Goal: Find specific page/section: Find specific page/section

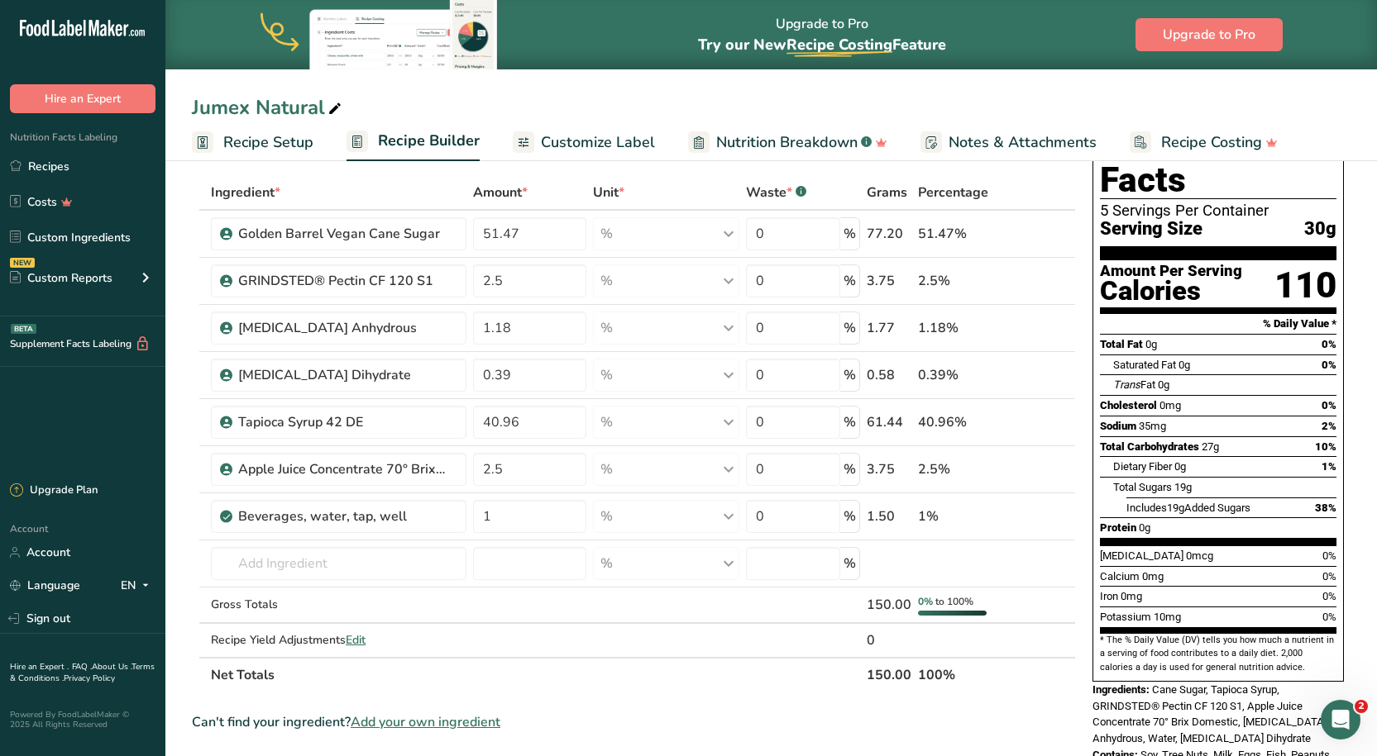
scroll to position [73, 0]
drag, startPoint x: 85, startPoint y: 154, endPoint x: 484, endPoint y: 158, distance: 399.3
click at [85, 154] on link "Recipes" at bounding box center [82, 165] width 165 height 31
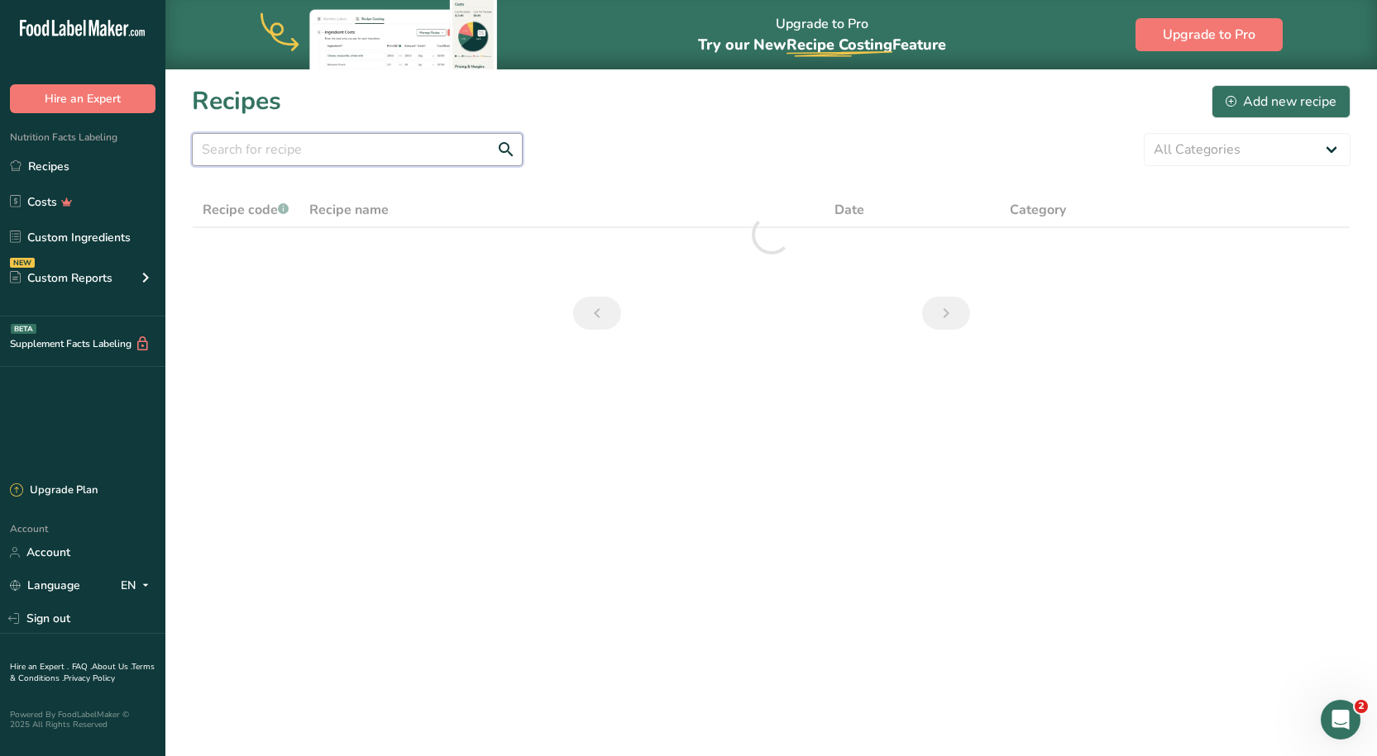
click at [389, 155] on input "text" at bounding box center [357, 149] width 331 height 33
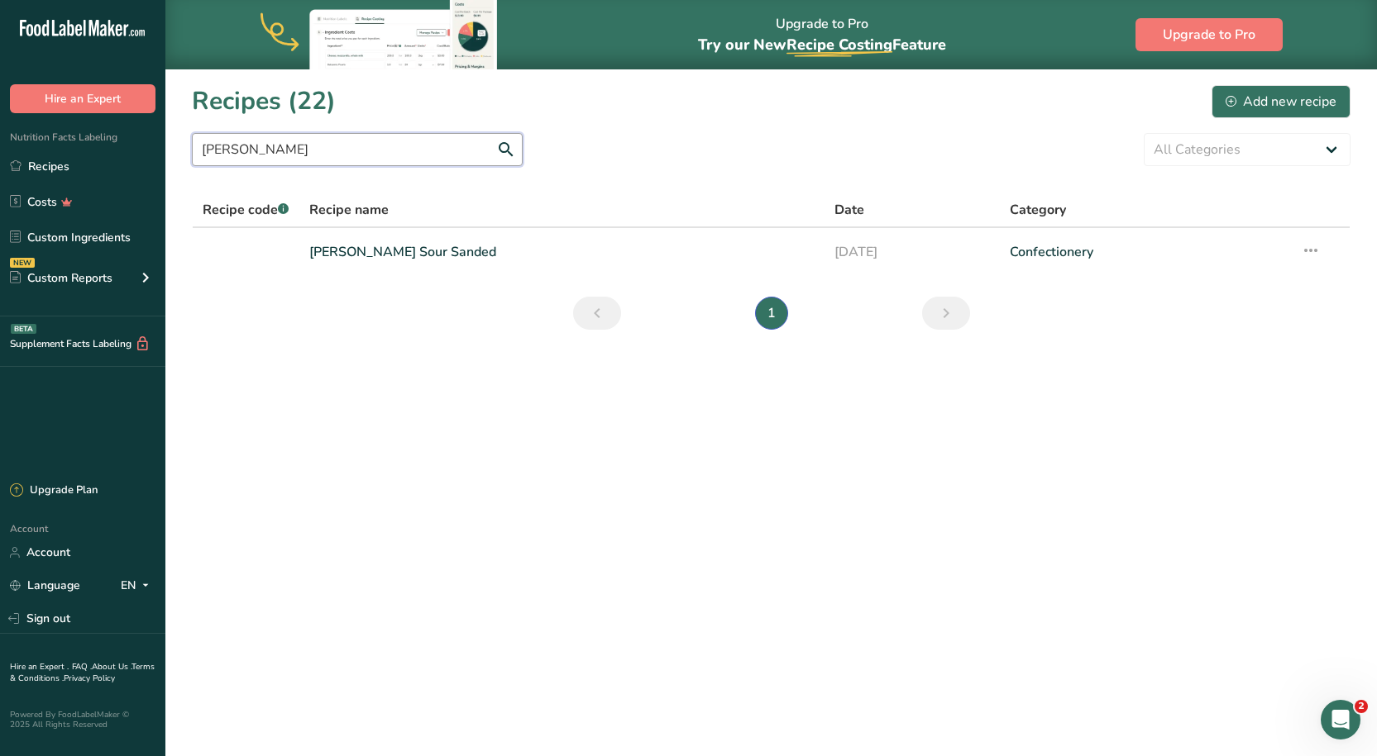
type input "[PERSON_NAME]"
click at [524, 179] on section "Recipes (22) Add new recipe [PERSON_NAME] All Categories Baked Goods [GEOGRAPHI…" at bounding box center [770, 212] width 1211 height 287
click at [521, 262] on link "[PERSON_NAME] Sour Sanded" at bounding box center [561, 252] width 505 height 35
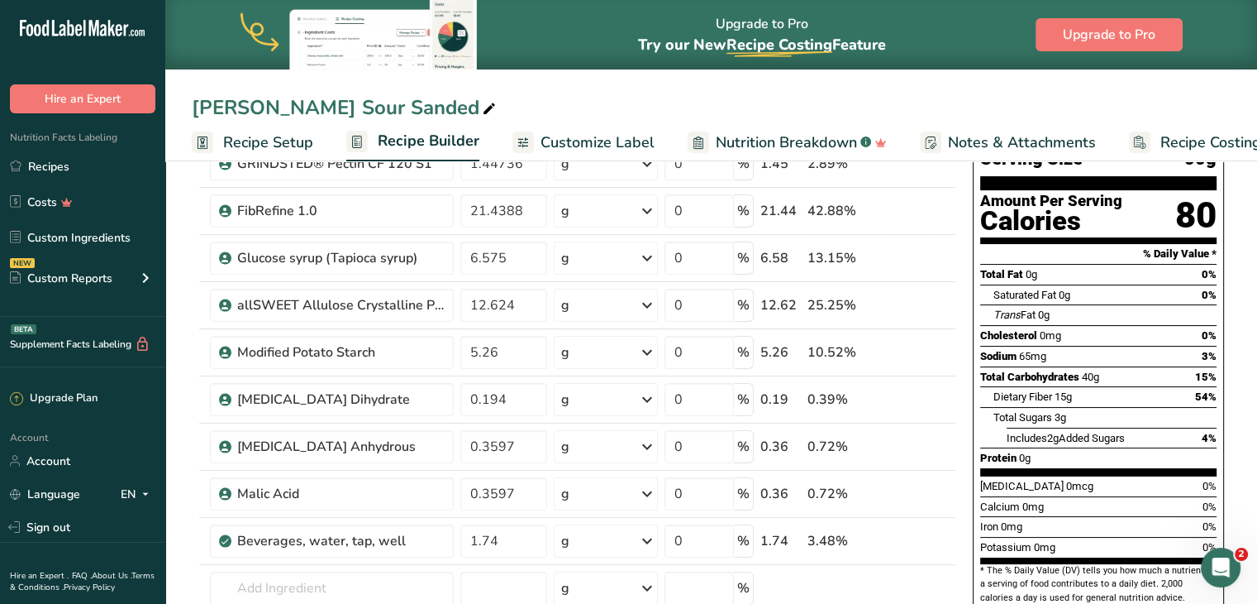
scroll to position [146, 0]
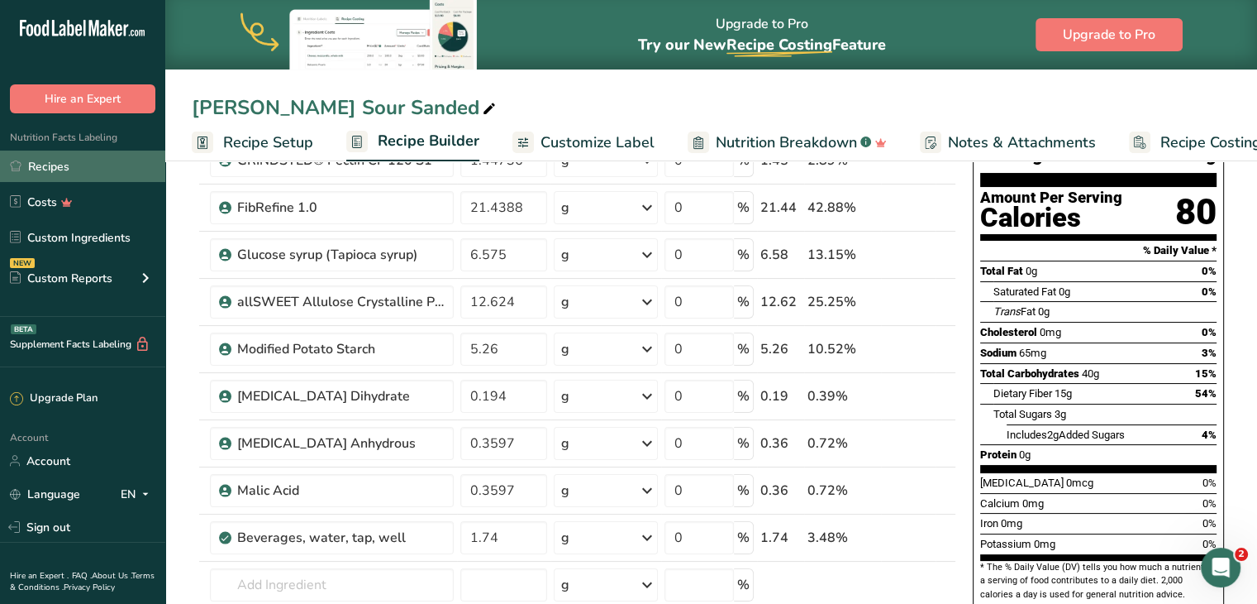
click at [96, 163] on link "Recipes" at bounding box center [82, 165] width 165 height 31
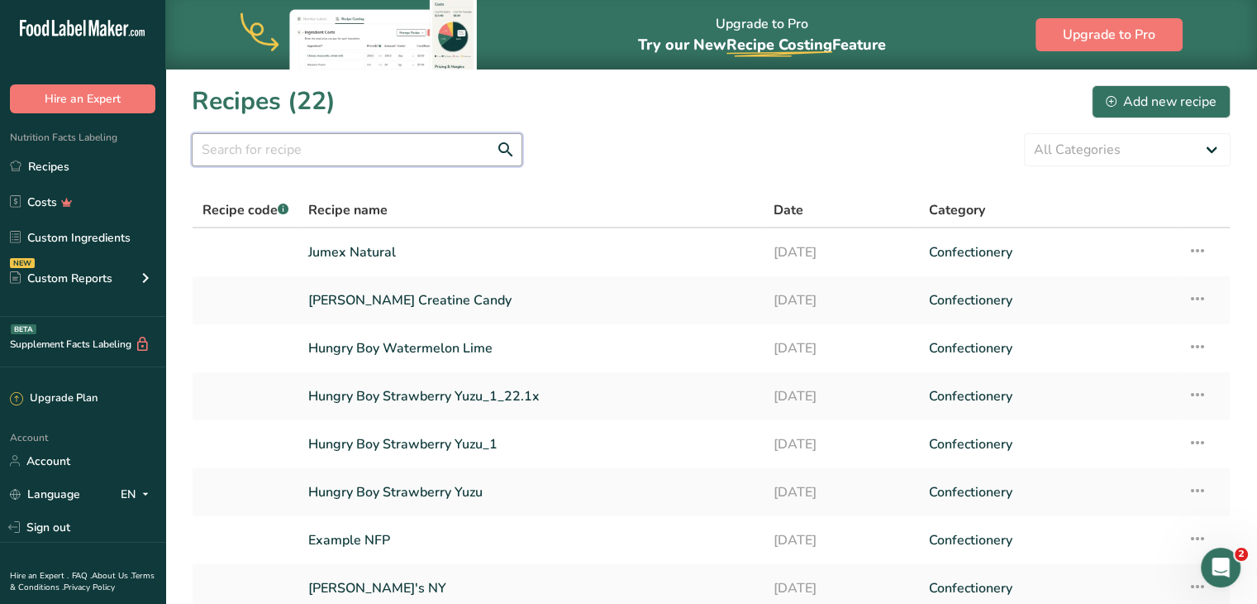
click at [449, 142] on input "text" at bounding box center [357, 149] width 331 height 33
click at [631, 158] on div "All Categories Baked Goods [GEOGRAPHIC_DATA] Confectionery Cooked Meals, Salads…" at bounding box center [711, 149] width 1039 height 33
click at [398, 256] on link "Jumex Natural" at bounding box center [531, 252] width 446 height 35
